Goal: Task Accomplishment & Management: Manage account settings

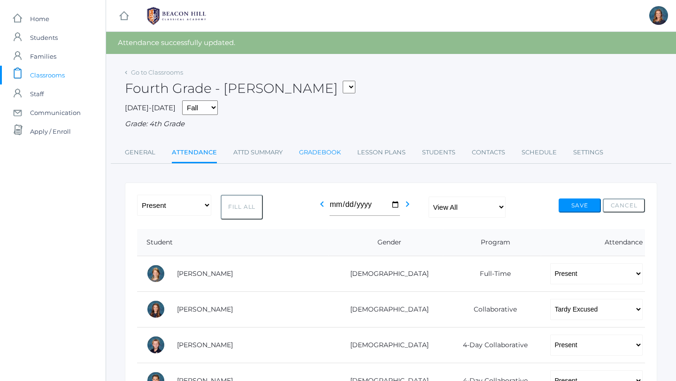
click at [327, 152] on link "Gradebook" at bounding box center [320, 152] width 42 height 19
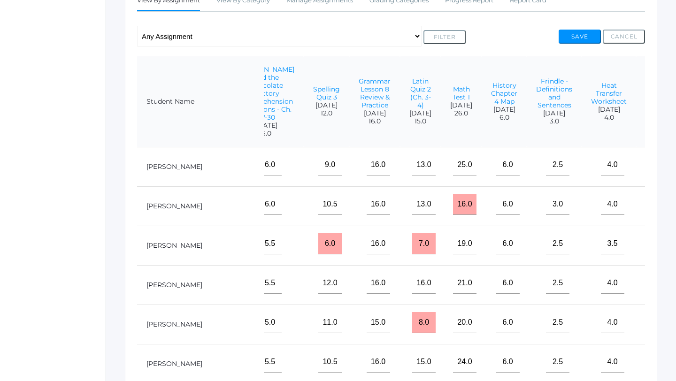
scroll to position [0, 995]
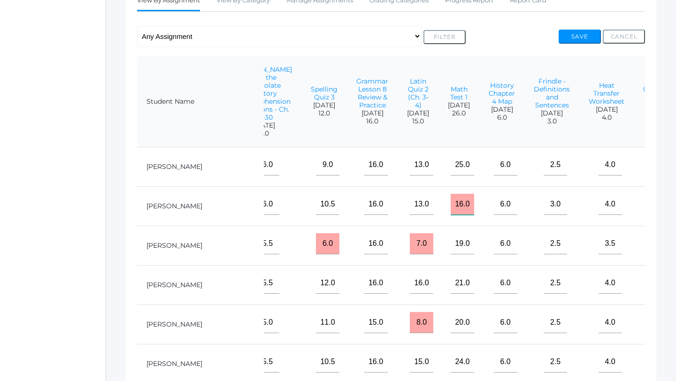
click at [451, 201] on input "16.0" at bounding box center [462, 204] width 23 height 21
type input "18.0"
click at [585, 34] on button "Save" at bounding box center [580, 37] width 42 height 14
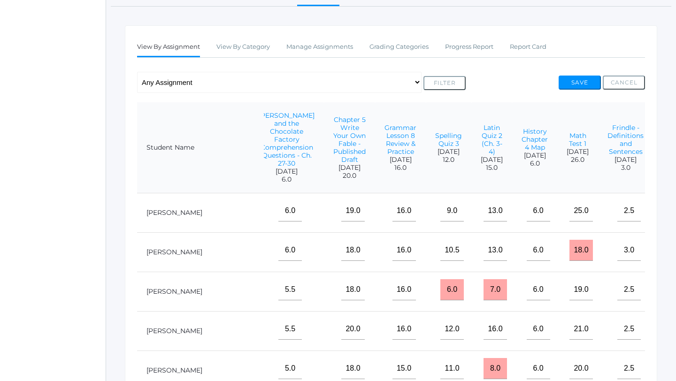
scroll to position [0, 921]
click at [570, 84] on button "Save" at bounding box center [580, 83] width 42 height 14
